Goal: Task Accomplishment & Management: Complete application form

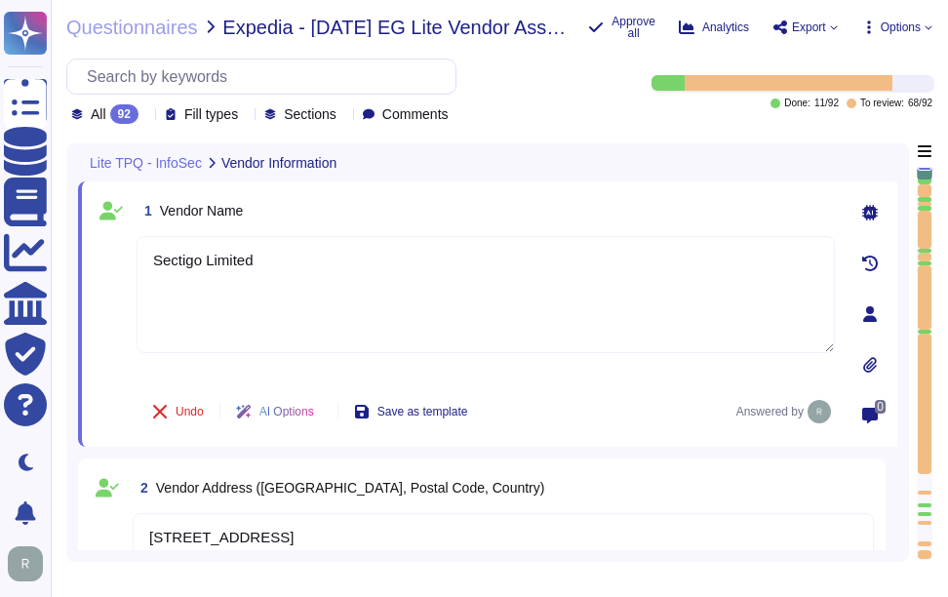
type textarea "Sectigo Limited"
type textarea "8800 E. Raintree Drive, Suite 110, Scottsdale, AZ 85260, USA"
type textarea "invoicing@billing.sectigo.com"
type textarea "SOC 2"
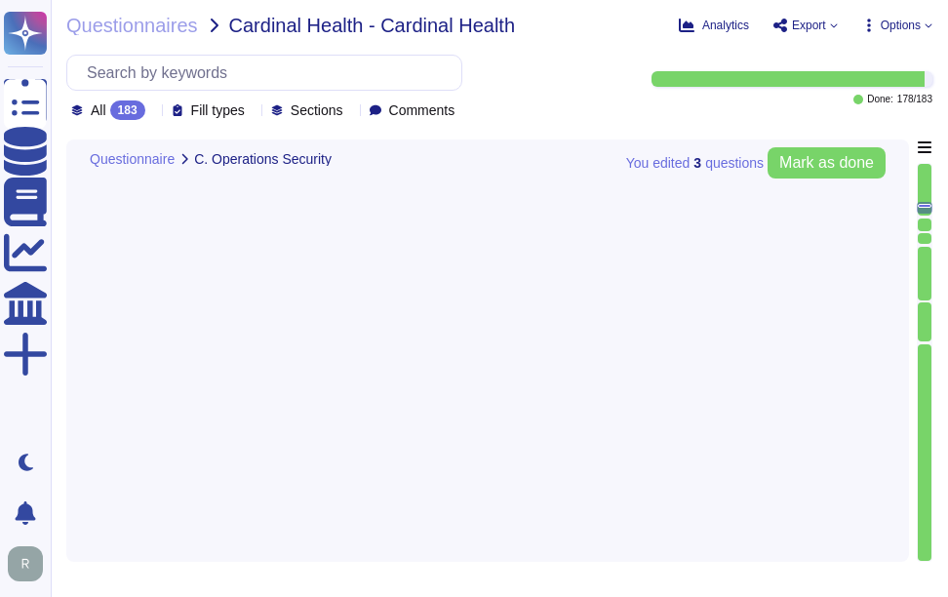
type textarea "Yes, we conduct routine penetration tests of information systems that support o…"
type textarea "No, we do not permit customers to perform their own audits. However, we can sup…"
type textarea "Yes, we conduct routine security code reviews on applications we develop or own…"
type textarea "Yes, Sectigo follows industry standards, including the OWASP Top 10, to mitigat…"
type textarea "Yes, our company tracks and appropriately remediates findings from vulnerabilit…"
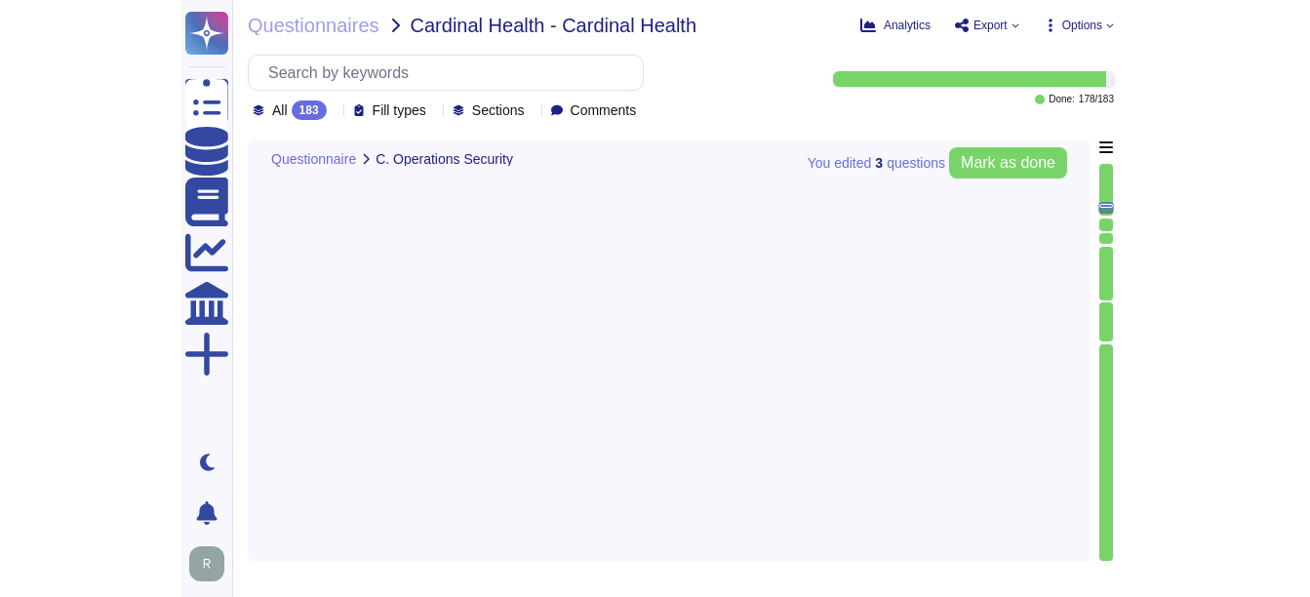
scroll to position [7676, 0]
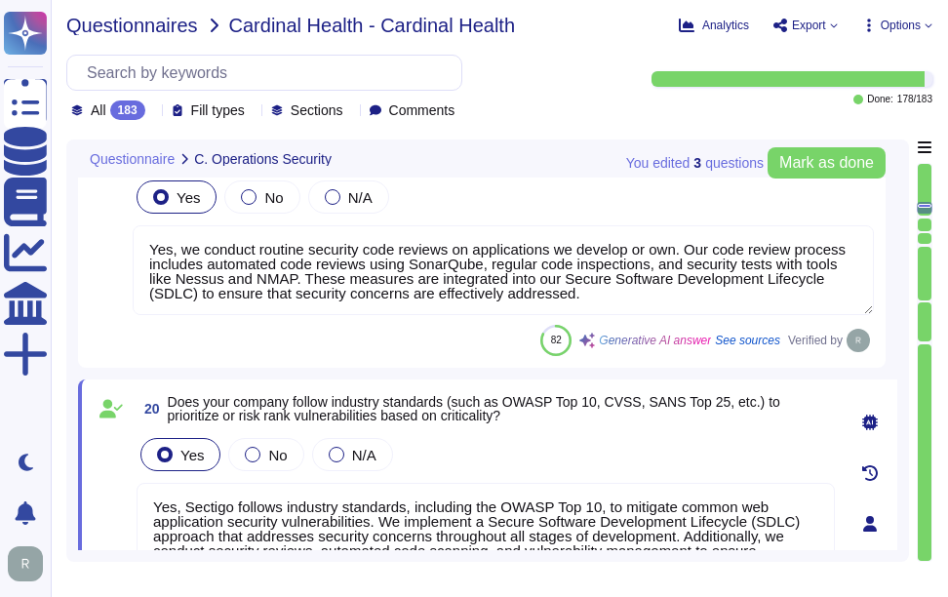
click at [165, 28] on span "Questionnaires" at bounding box center [132, 26] width 132 height 20
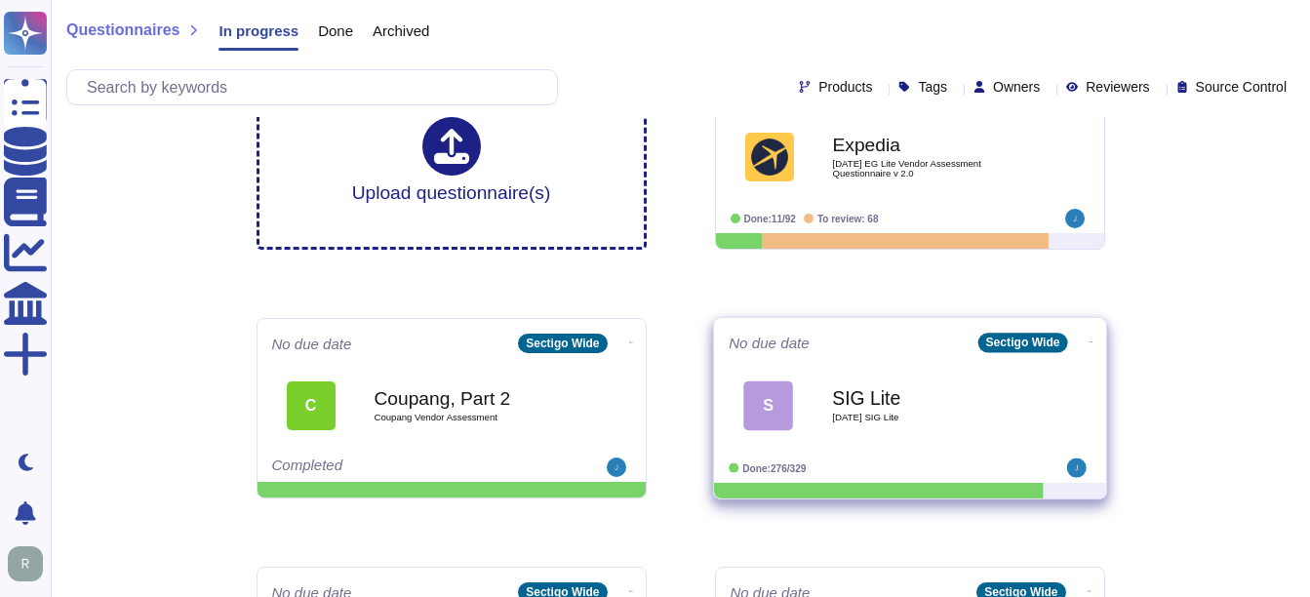
scroll to position [98, 0]
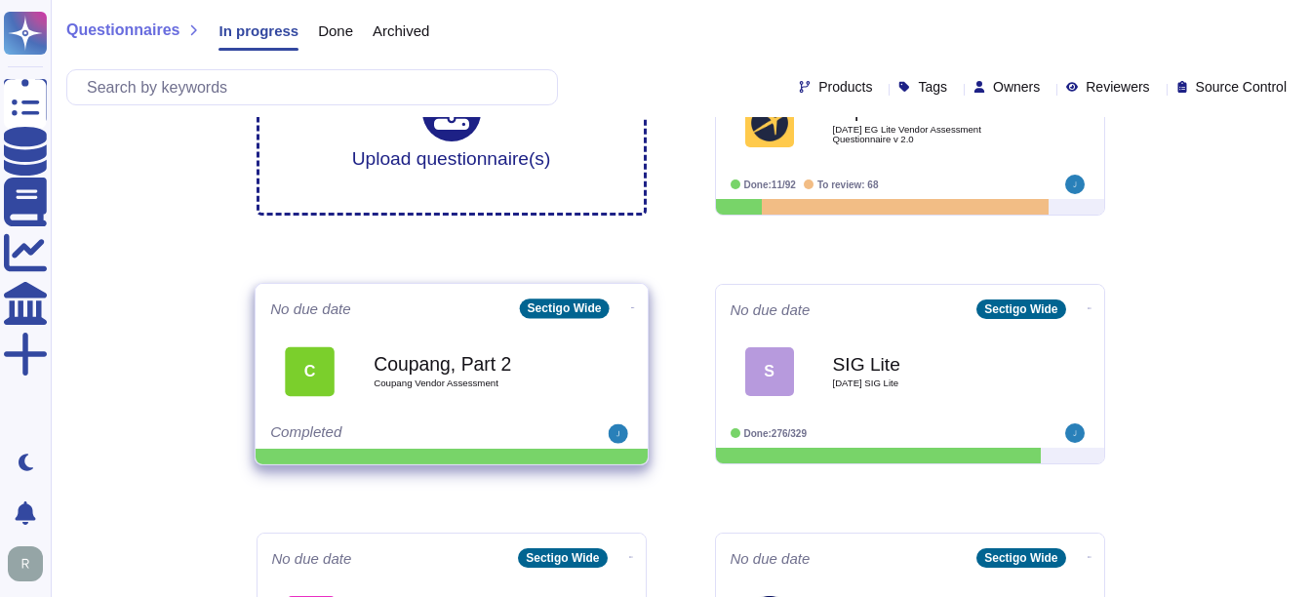
click at [464, 369] on b "Coupang, Part 2" at bounding box center [472, 363] width 197 height 19
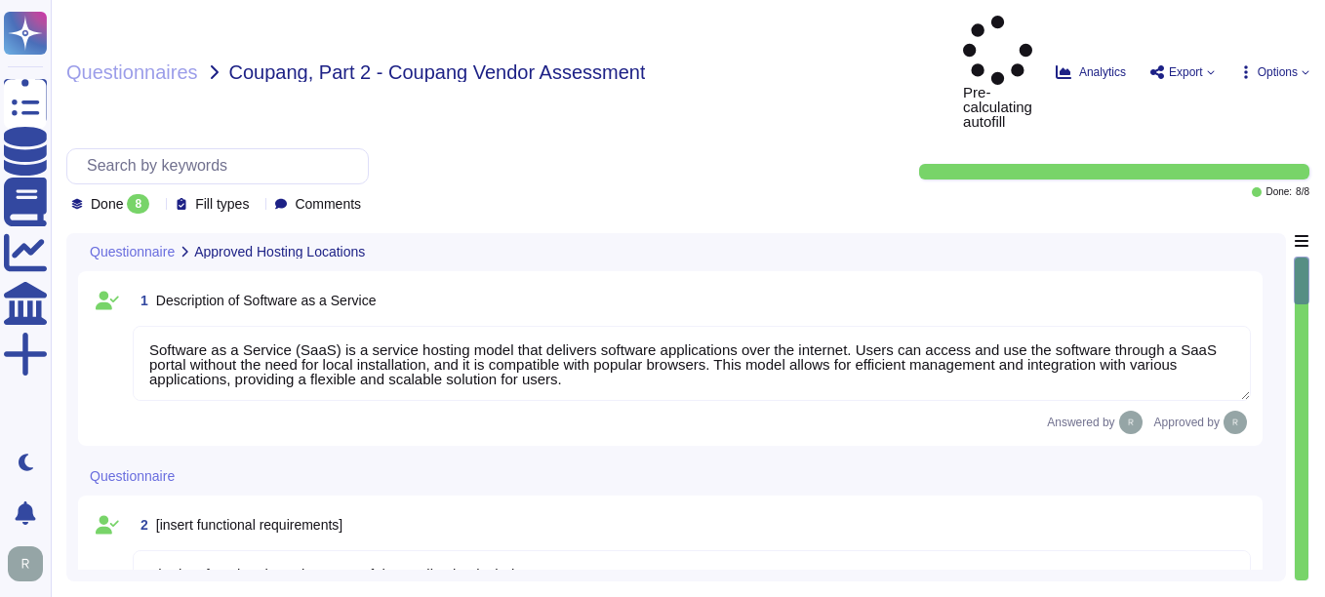
type textarea "Software as a Service (SaaS) is a service hosting model that delivers software …"
type textarea "The key functional requirements of the application include: 1. Outbound network…"
type textarea "None. Our SCM is a SaaS offering that can be accessed through the internet via …"
type textarea "[URL][DOMAIN_NAME] [URL][DOMAIN_NAME]"
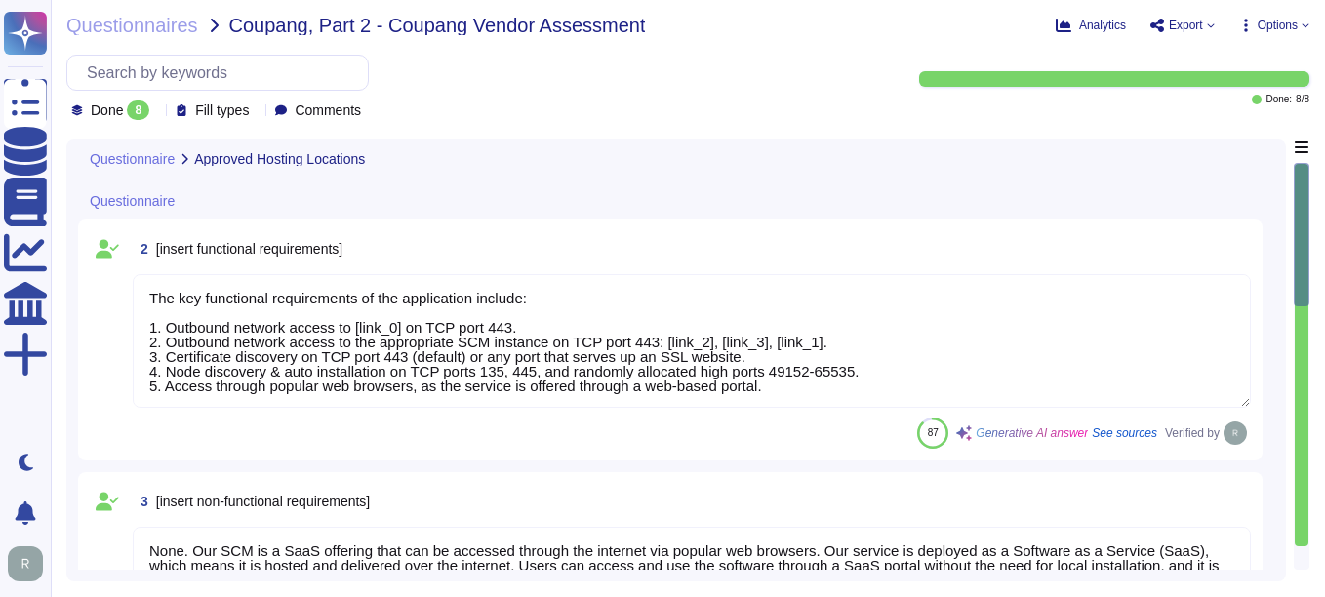
type textarea "- [GEOGRAPHIC_DATA], [US_STATE], [GEOGRAPHIC_DATA] - [GEOGRAPHIC_DATA] - [GEOGR…"
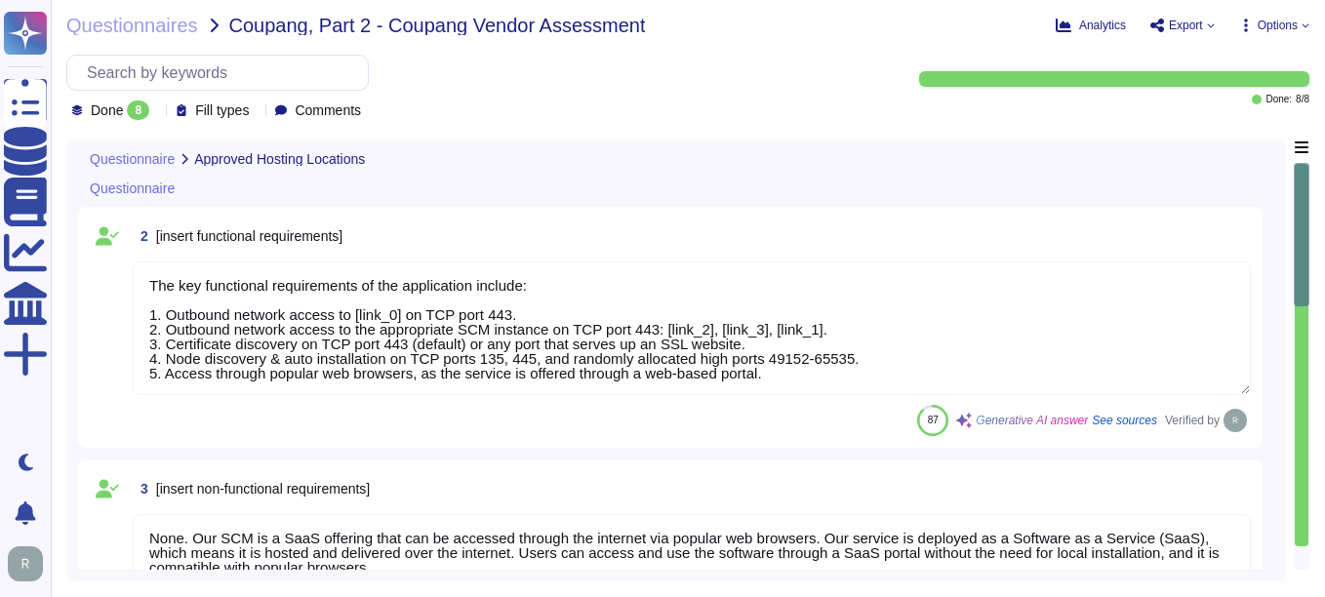
scroll to position [2, 0]
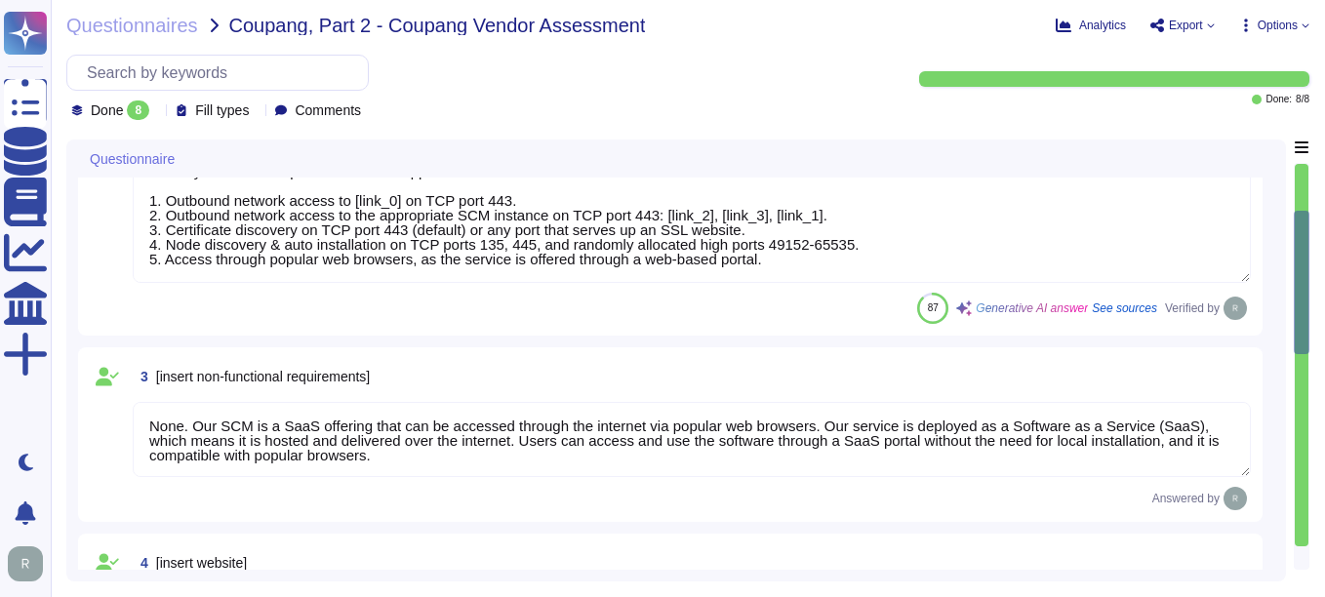
type textarea "Software/Training Documentation: 1. Administrator guide to SCM 2. Online docume…"
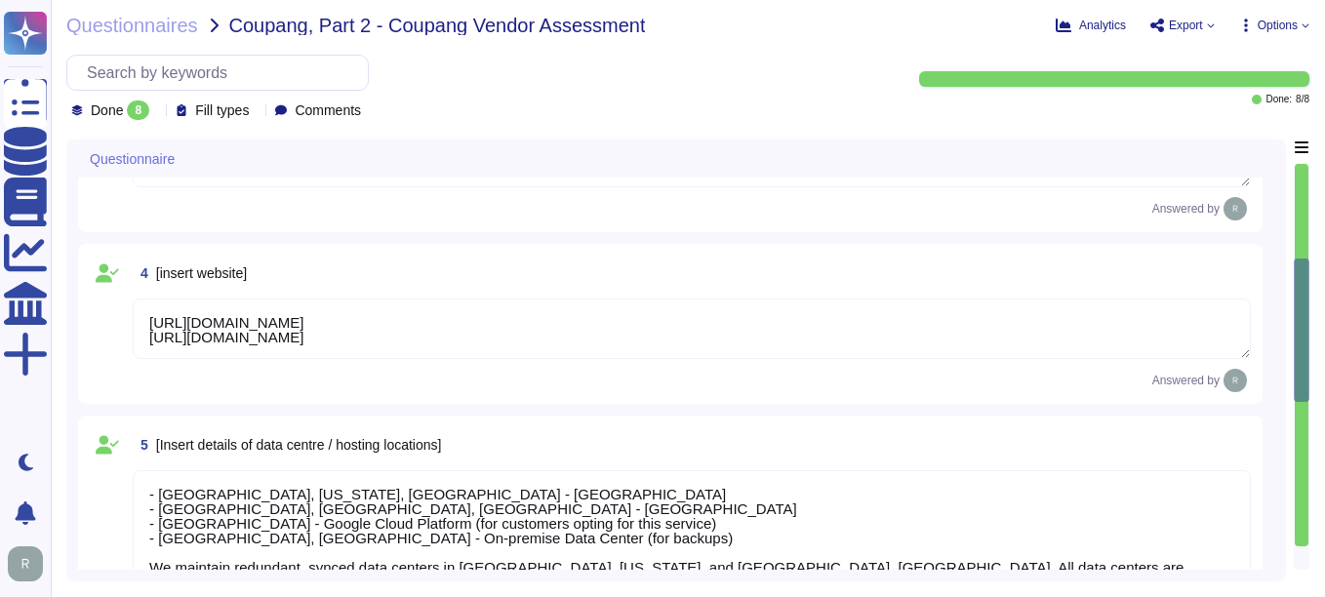
type textarea "We use open-source software and libraries, and we routinely scan for vulnerabil…"
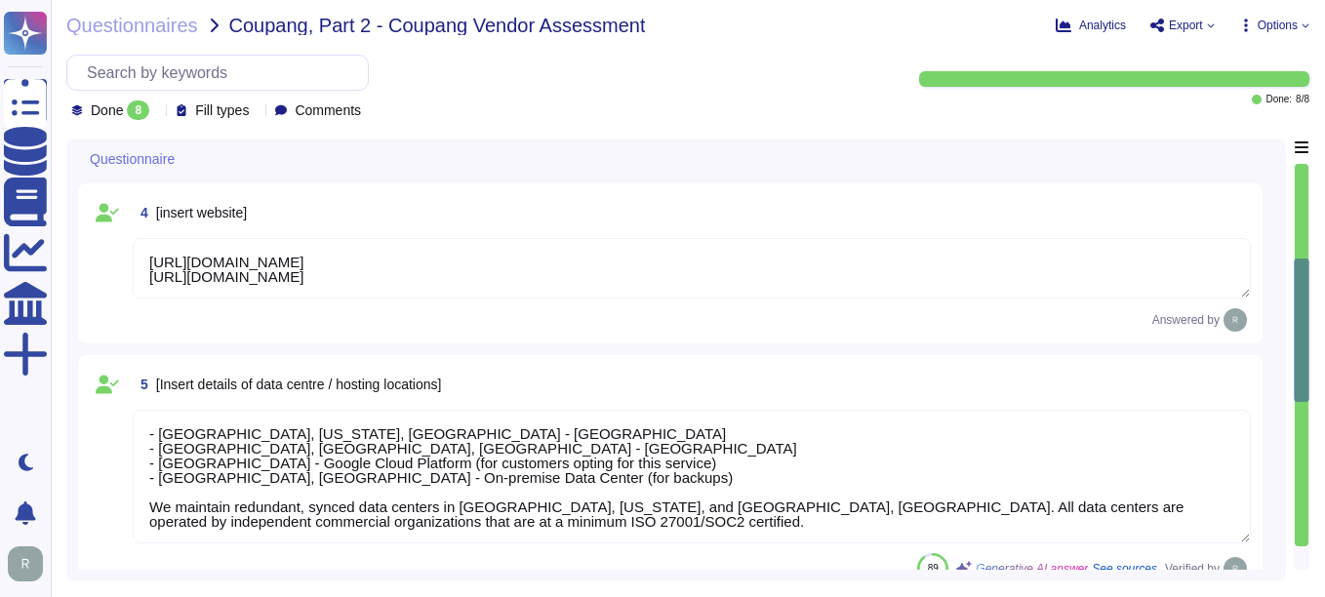
scroll to position [780, 0]
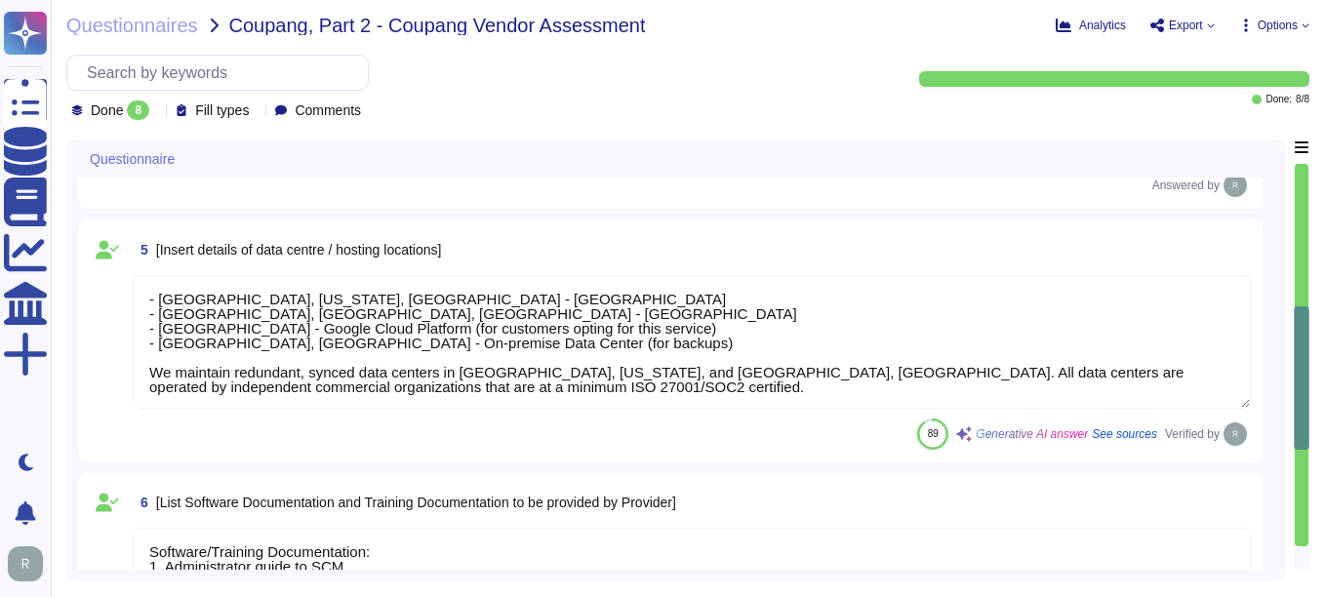
type textarea "1. Administrator guide to SCM 2. Online documentation available in the knowledg…"
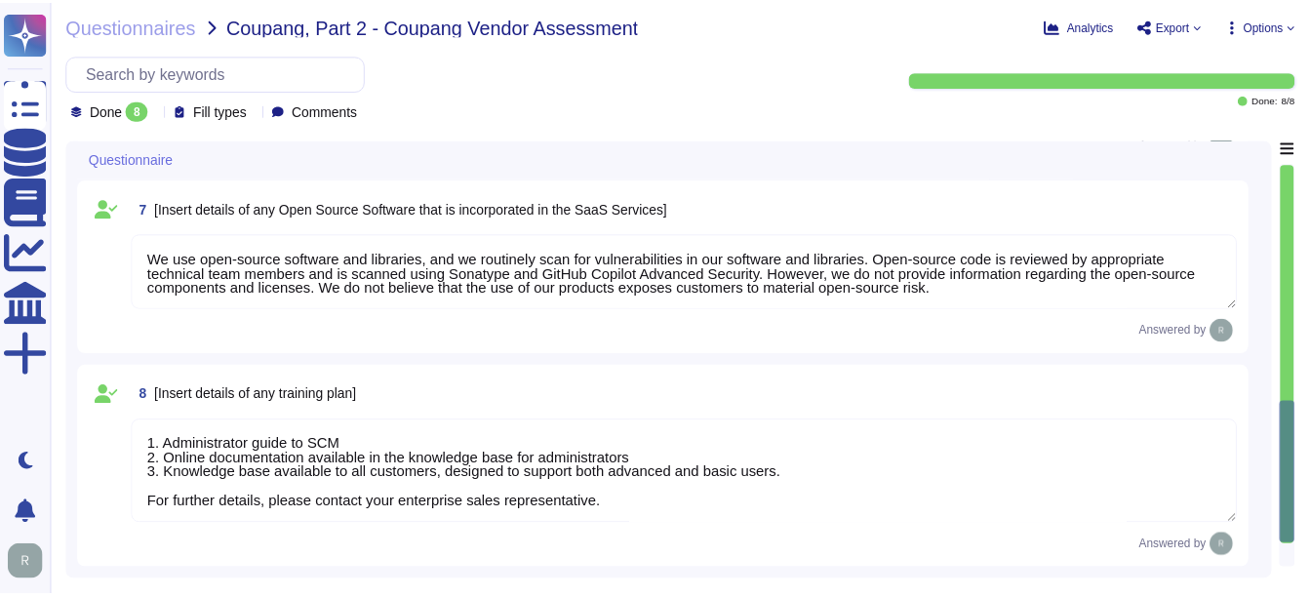
scroll to position [2, 0]
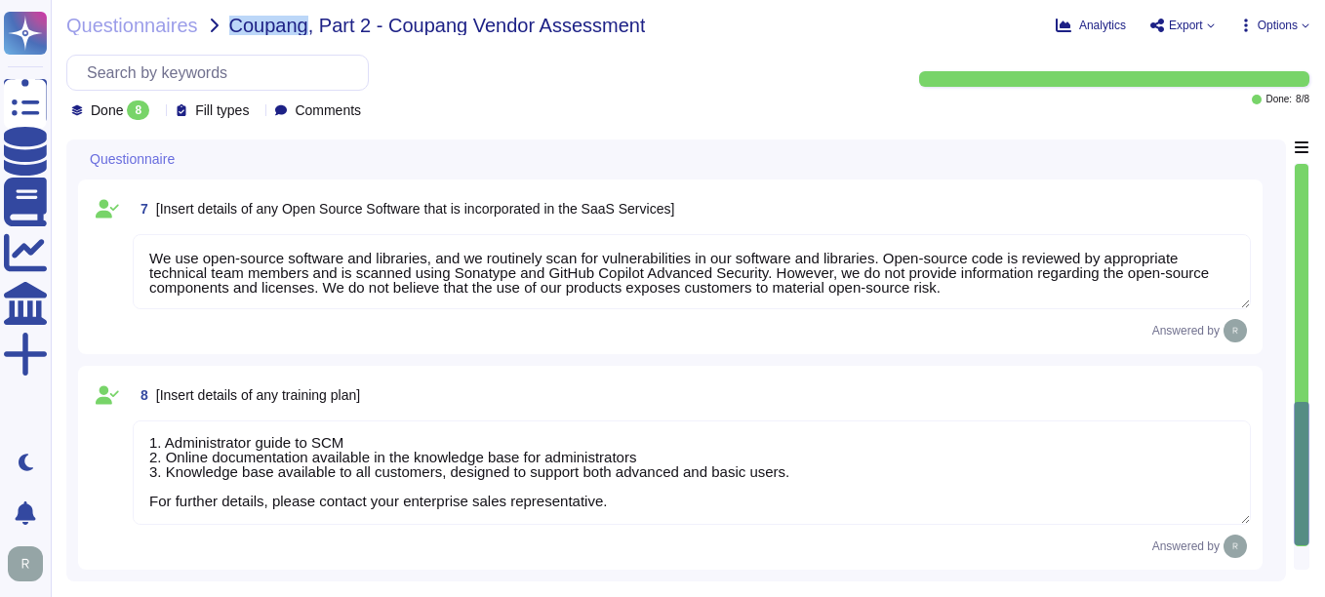
drag, startPoint x: 227, startPoint y: 23, endPoint x: 306, endPoint y: 34, distance: 79.7
click at [306, 34] on span "Coupang, Part 2 - Coupang Vendor Assessment" at bounding box center [437, 26] width 417 height 20
drag, startPoint x: 306, startPoint y: 34, endPoint x: 581, endPoint y: 75, distance: 278.1
click at [581, 75] on div "Done 8 Fill types Comments" at bounding box center [472, 87] width 813 height 65
drag, startPoint x: 229, startPoint y: 26, endPoint x: 660, endPoint y: 24, distance: 431.2
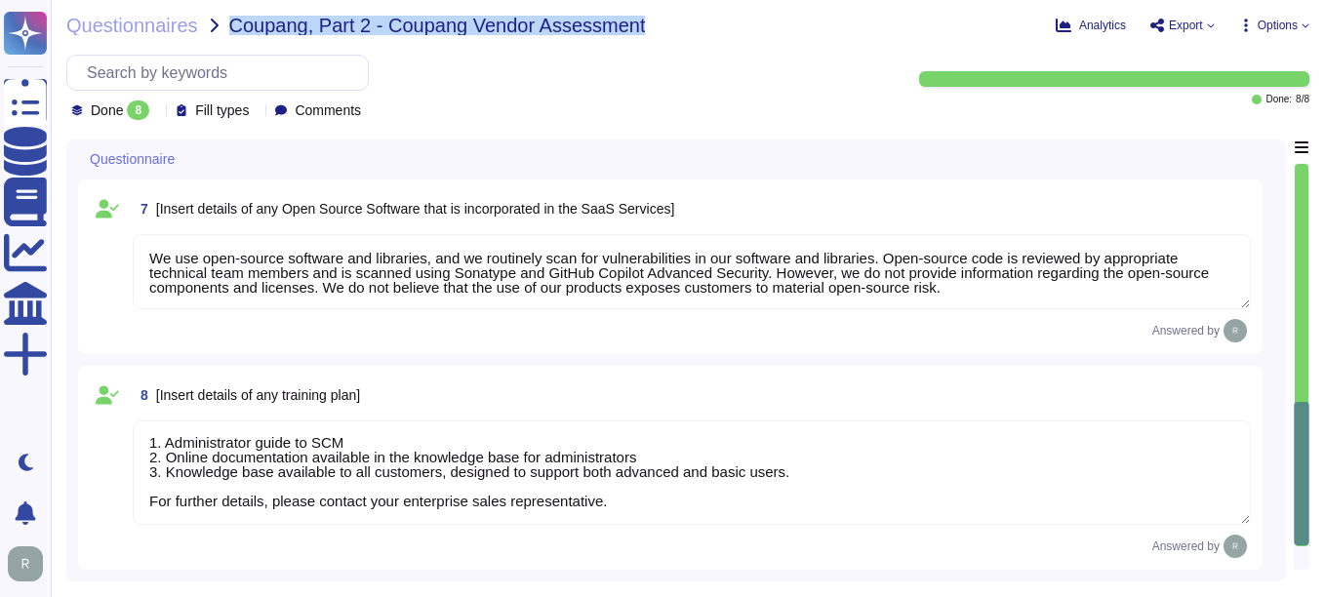
click at [660, 24] on div "Questionnaires Coupang, Part 2 - Coupang Vendor Assessment" at bounding box center [517, 26] width 903 height 20
copy span "Coupang, Part 2 - Coupang Vendor Assessment"
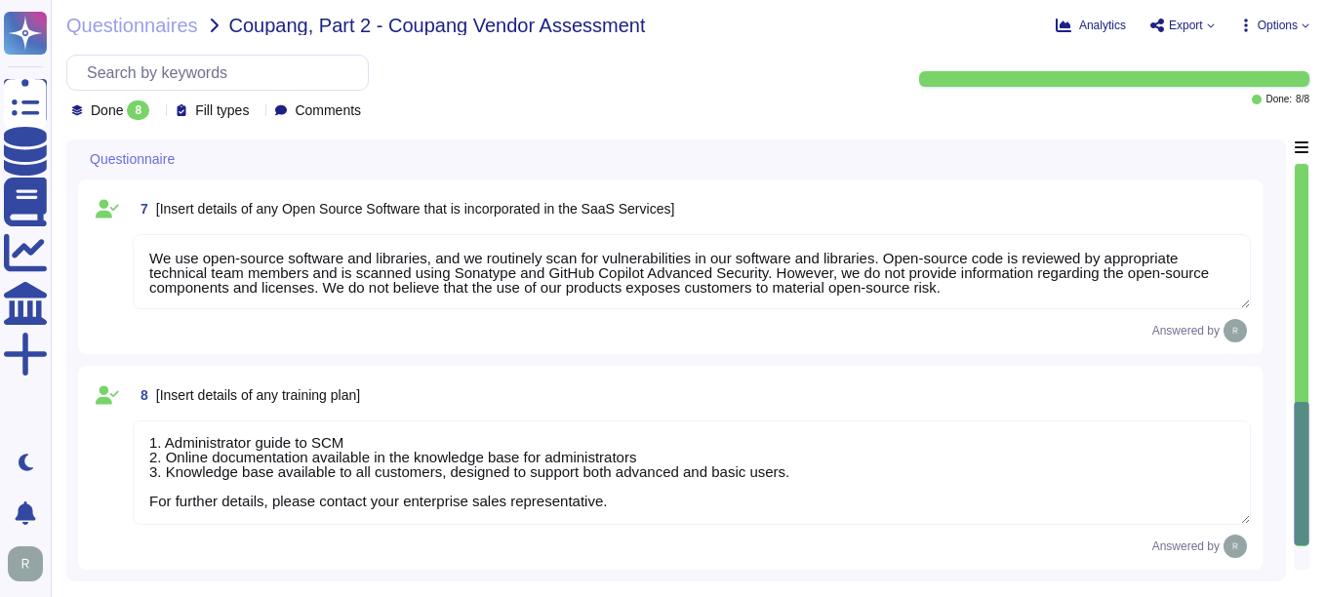
click at [626, 93] on div "Done 8 Fill types Comments" at bounding box center [472, 87] width 813 height 65
click at [134, 26] on span "Questionnaires" at bounding box center [132, 26] width 132 height 20
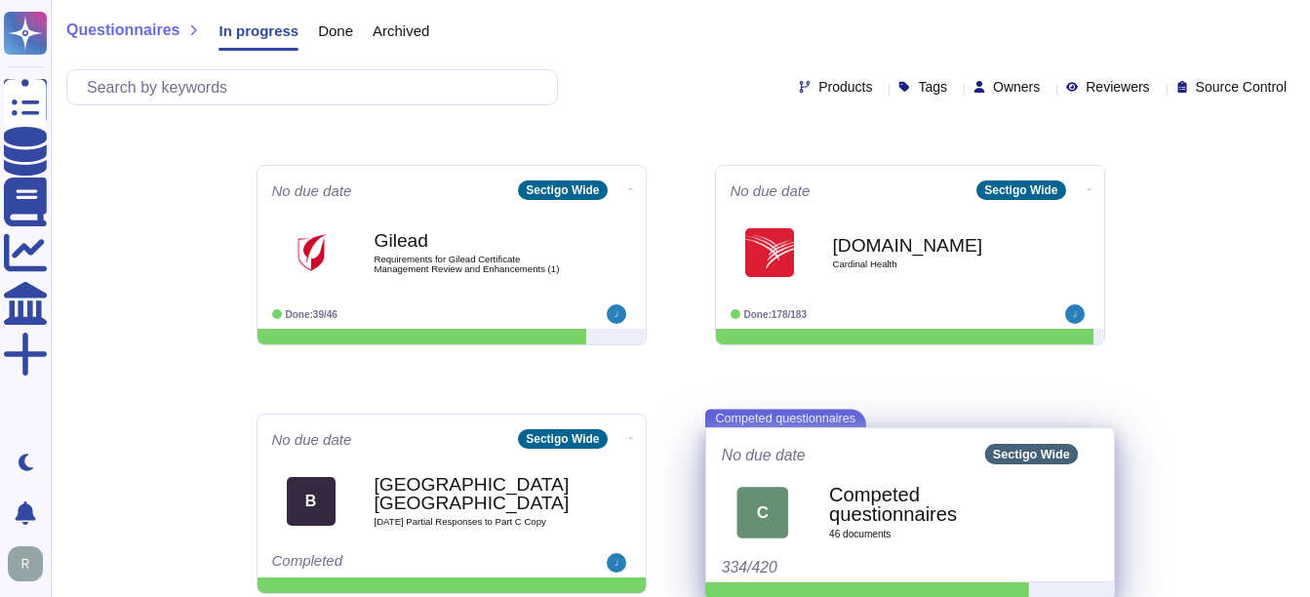
scroll to position [727, 0]
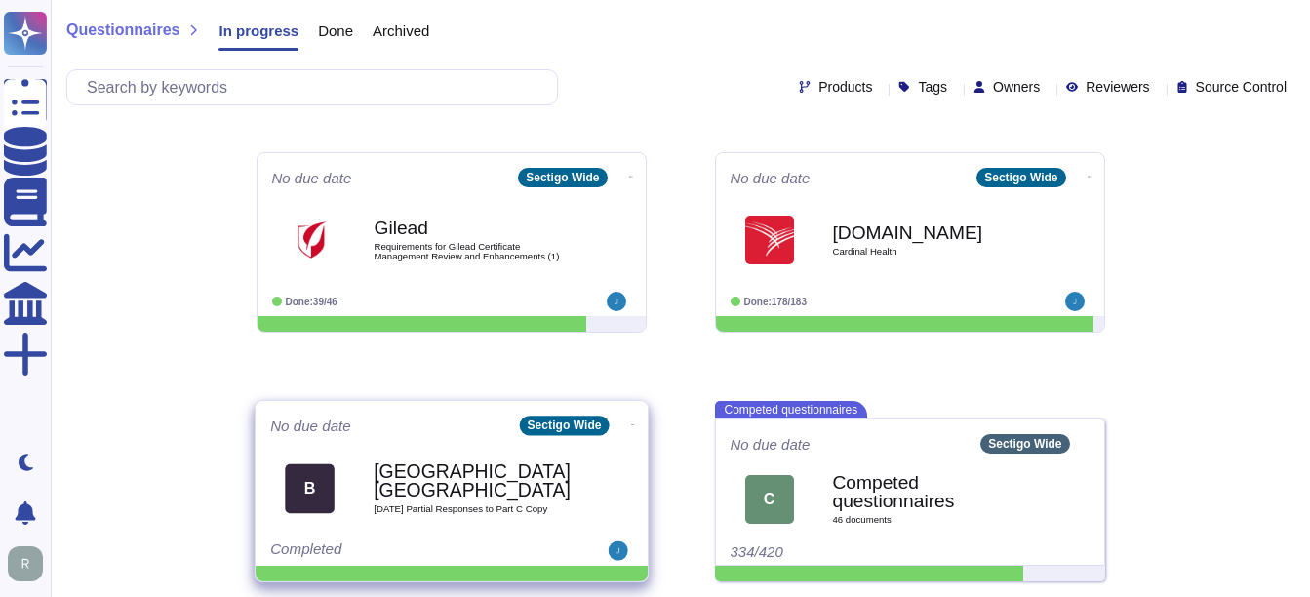
click at [450, 505] on span "[DATE] Partial Responses to Part C Copy" at bounding box center [472, 510] width 197 height 10
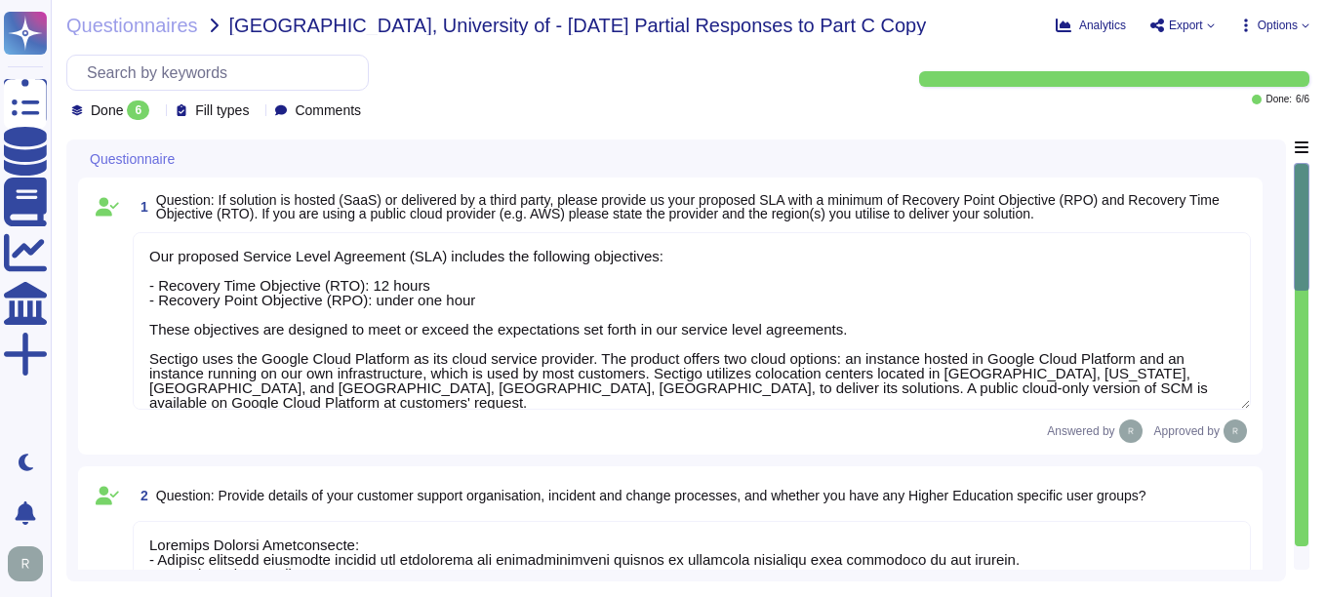
type textarea "Our proposed Service Level Agreement (SLA) includes the following objectives: -…"
type textarea "Customer Support Organization: - Sectigo provides technical support for deploym…"
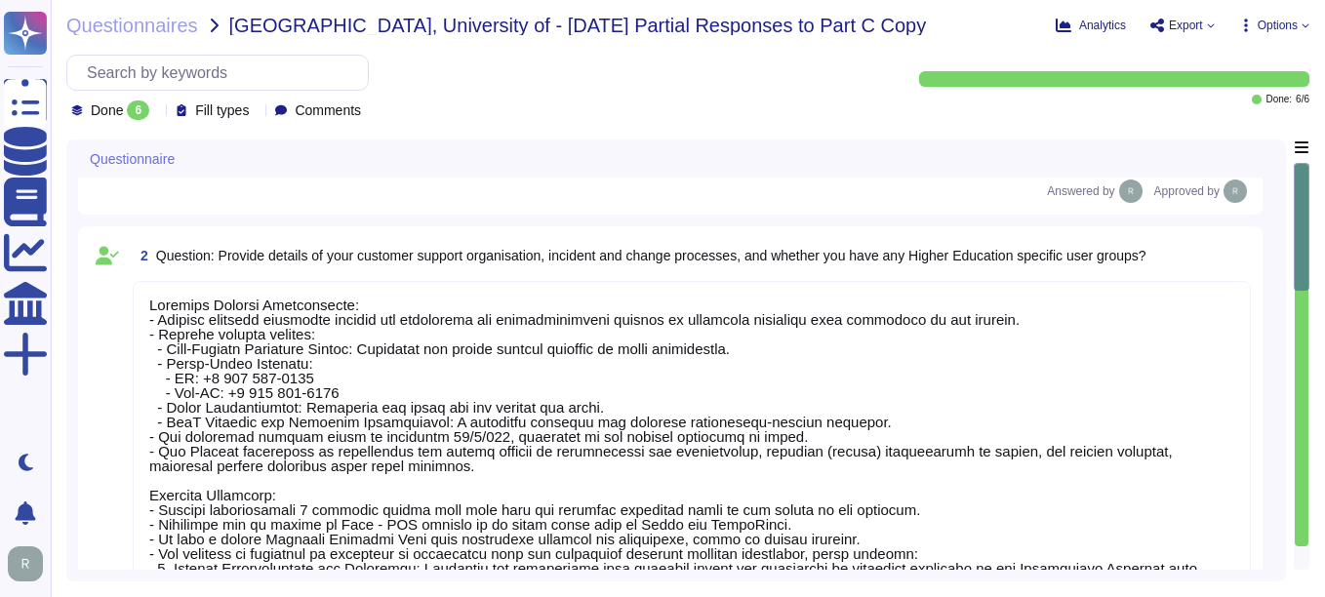
type textarea "The University can obtain its data by exporting customer certificate data as a …"
type textarea "No. Our SCM solution is a SaaS product which can be accessed in the Web portal …"
type textarea "N/A. We do not send emails on behalf of a customer."
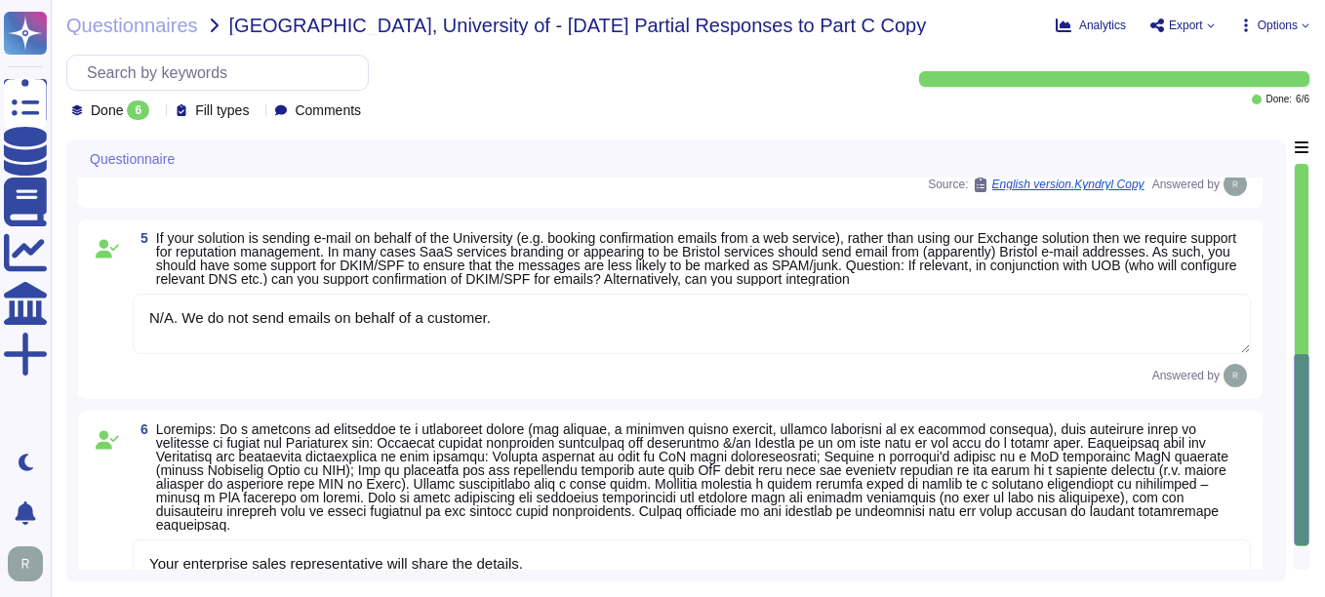
type textarea "Your enterprise sales representative will share the details."
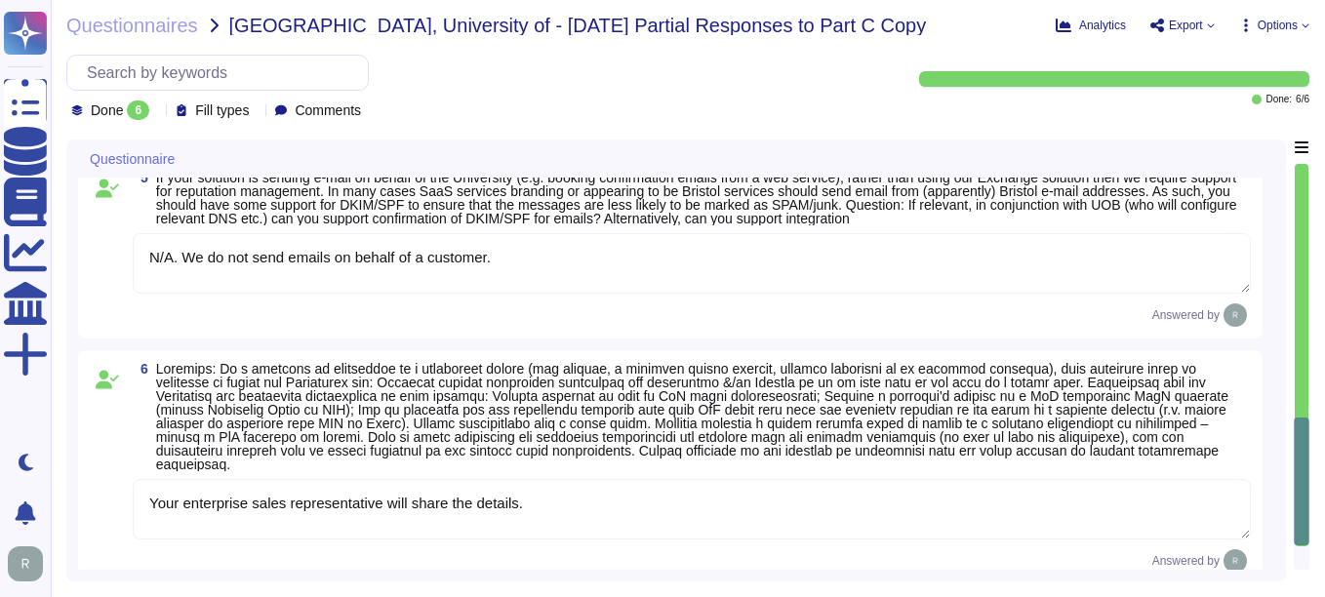
scroll to position [1332, 0]
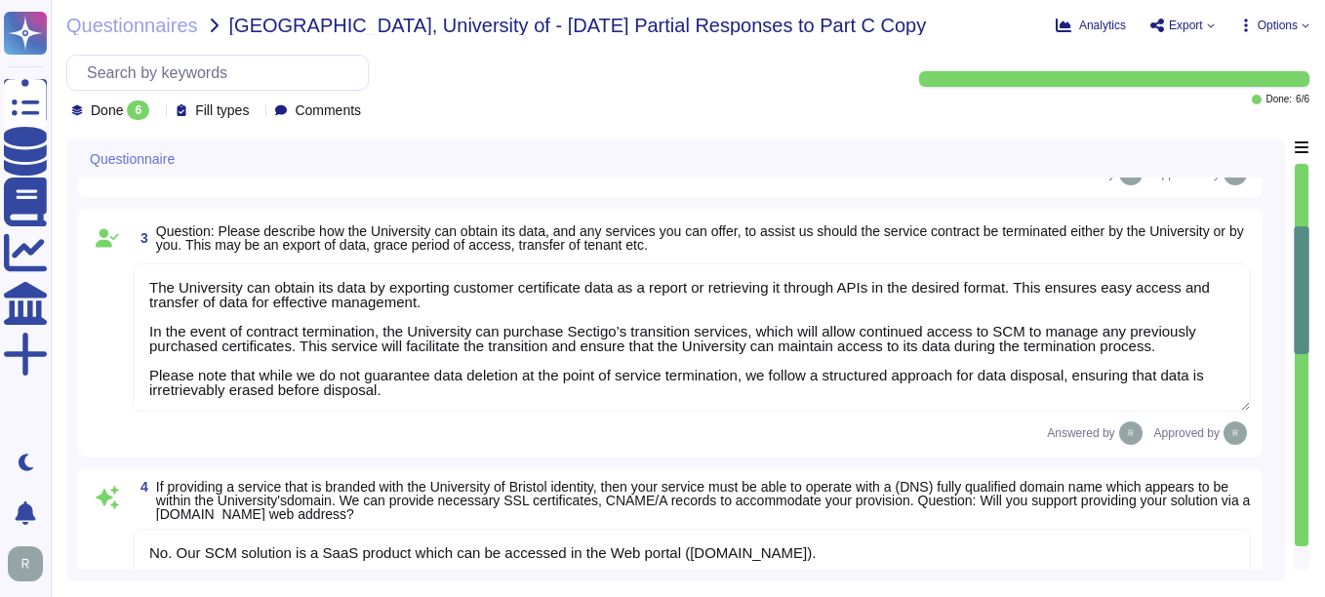
type textarea "Our proposed Service Level Agreement (SLA) includes the following objectives: -…"
type textarea "Customer Support Organization: - Sectigo provides technical support for deploym…"
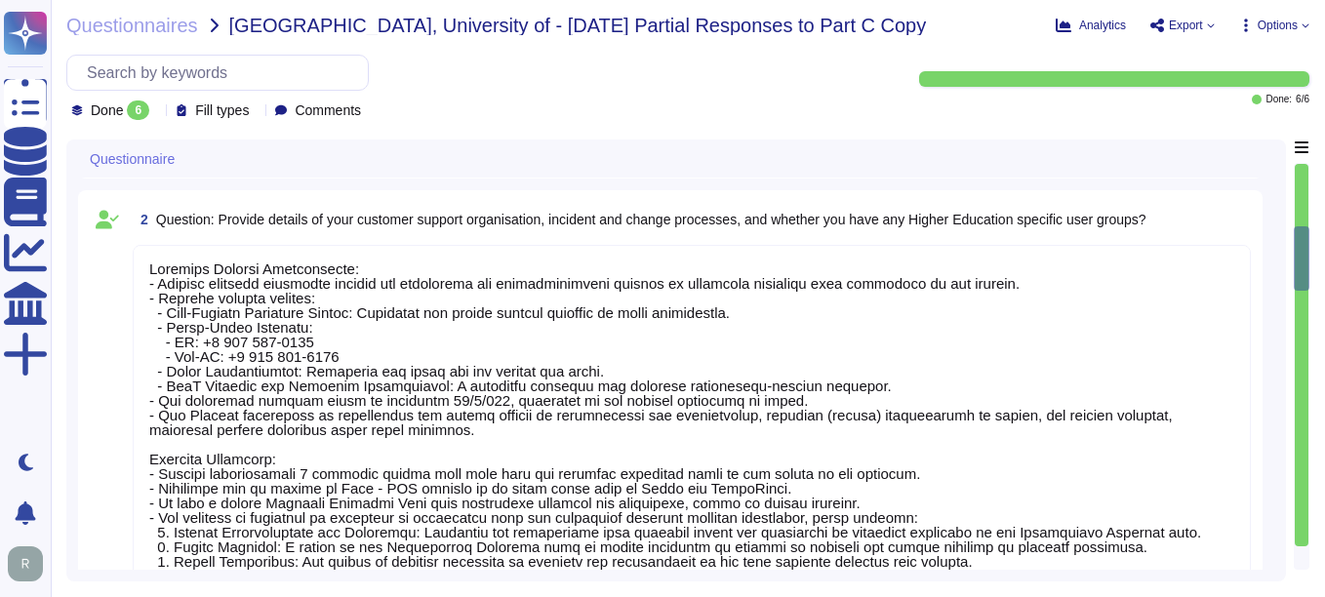
scroll to position [0, 0]
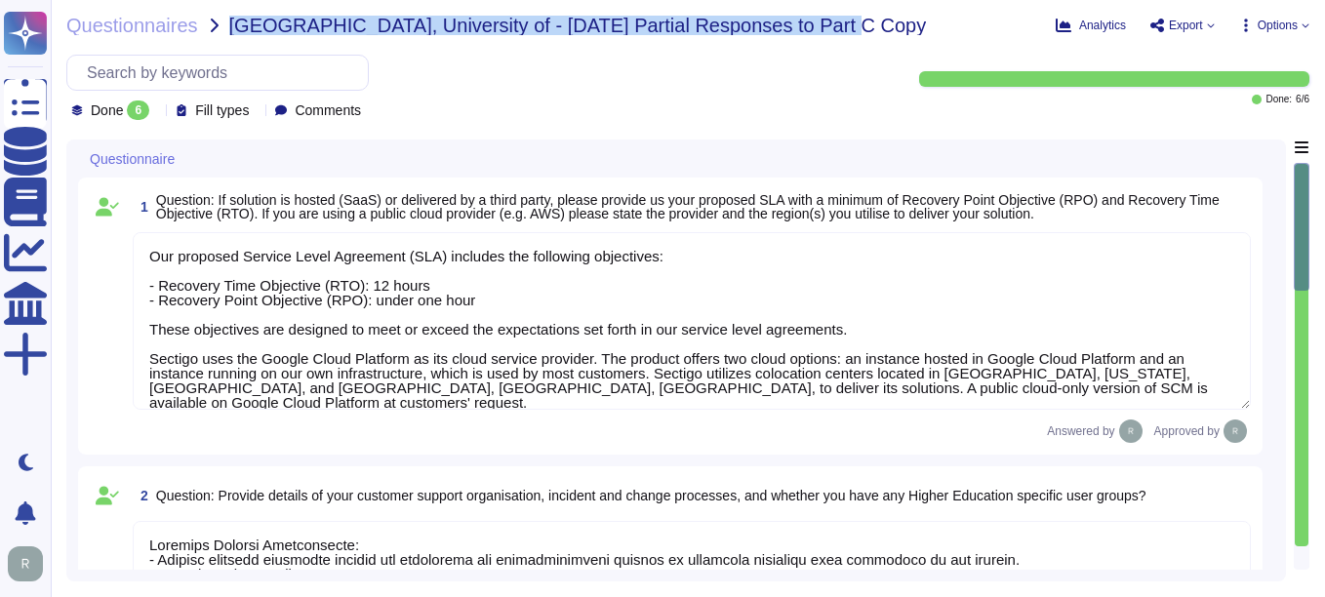
drag, startPoint x: 228, startPoint y: 22, endPoint x: 810, endPoint y: 21, distance: 581.4
click at [810, 21] on div "Questionnaires [GEOGRAPHIC_DATA], University of - [DATE] Partial Responses to P…" at bounding box center [553, 26] width 974 height 20
copy span "[GEOGRAPHIC_DATA], University of - [DATE] Partial Responses to Part C Copy"
